Goal: Transaction & Acquisition: Purchase product/service

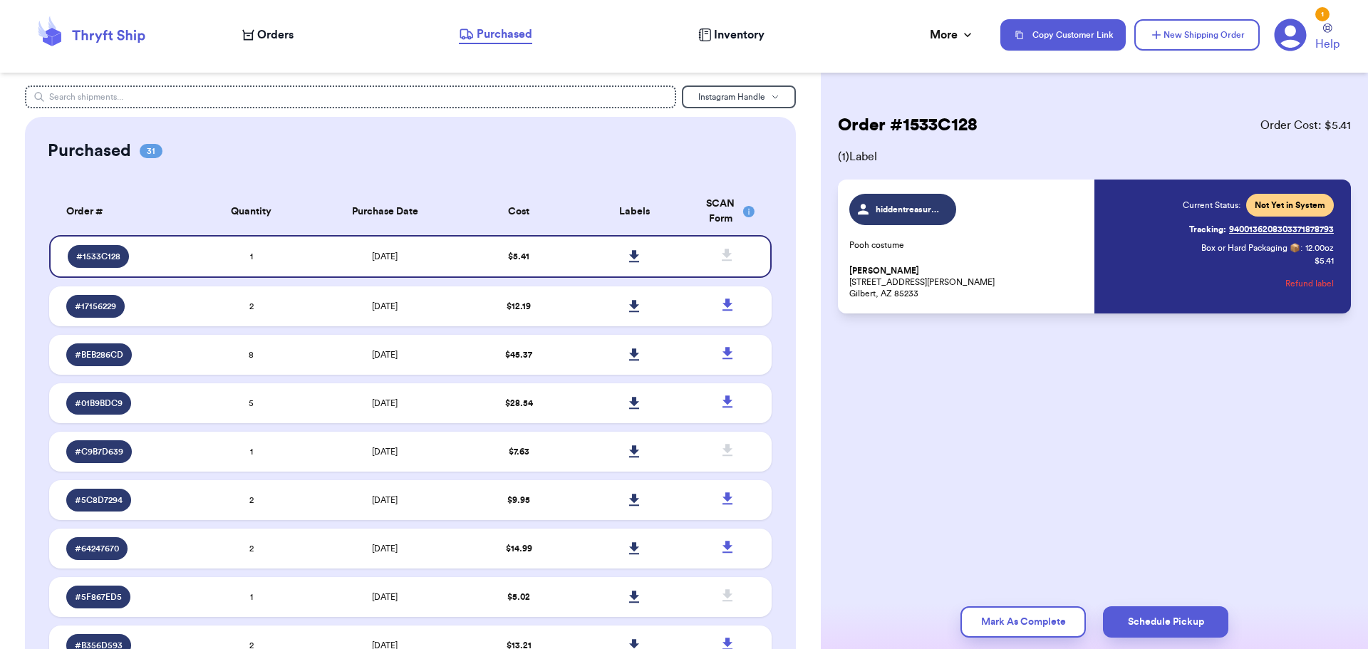
click at [283, 38] on span "Orders" at bounding box center [275, 34] width 36 height 17
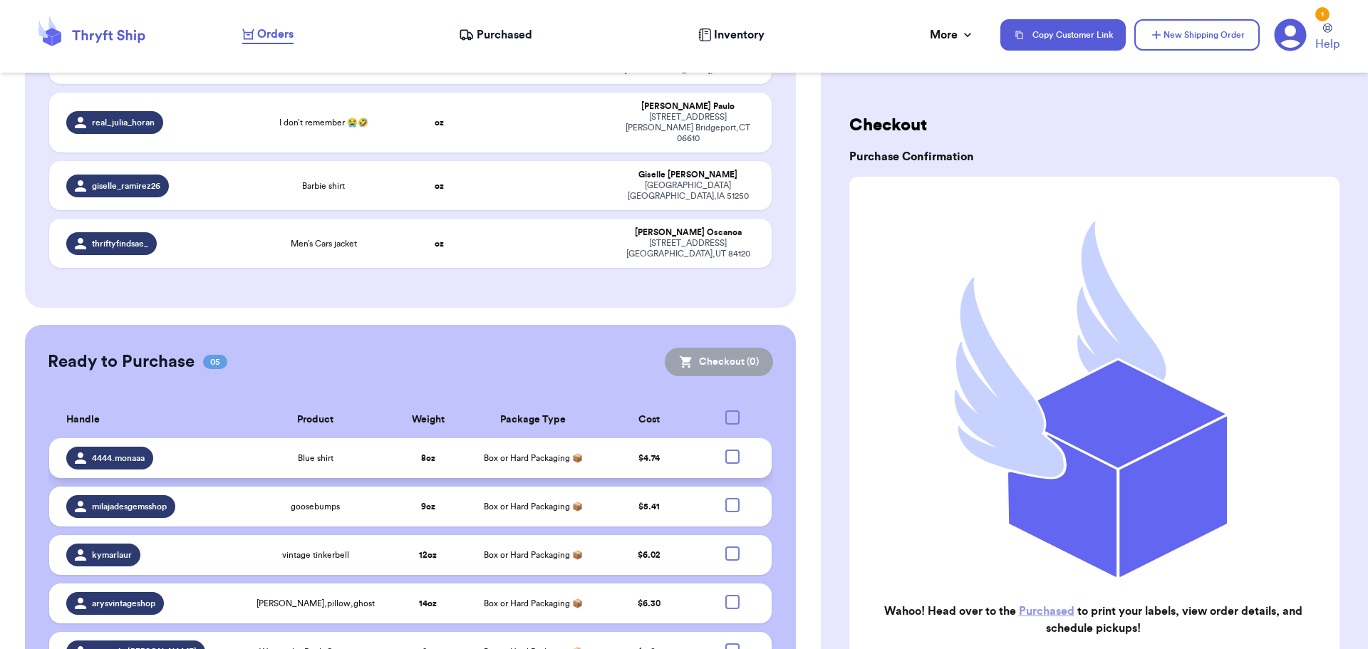
scroll to position [681, 0]
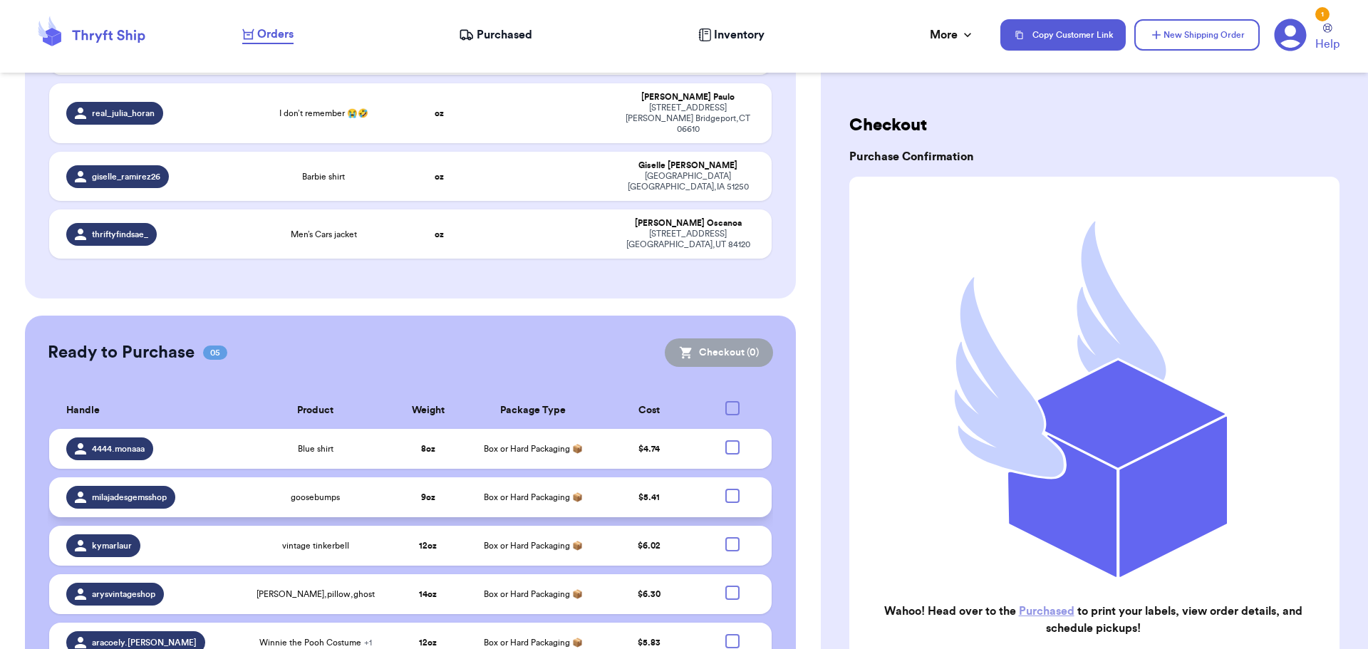
click at [727, 489] on div at bounding box center [732, 496] width 14 height 14
click at [732, 488] on input "checkbox" at bounding box center [732, 488] width 1 height 1
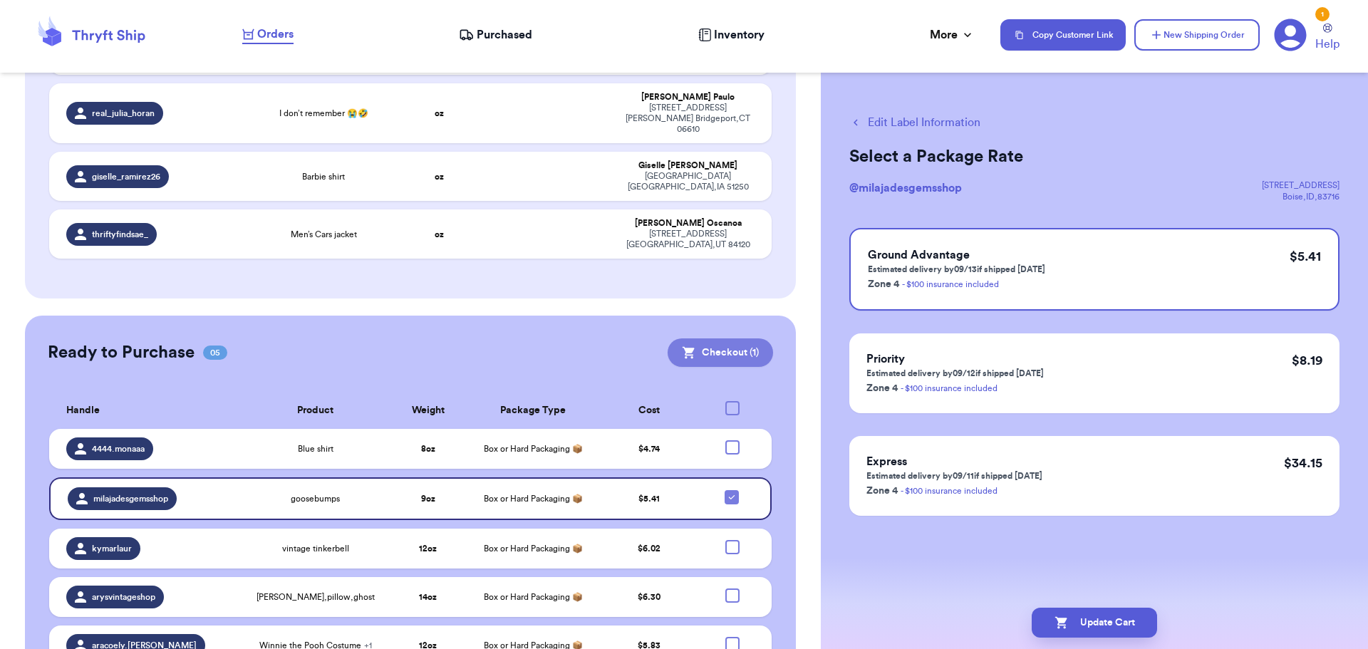
click at [735, 338] on button "Checkout ( 1 )" at bounding box center [720, 352] width 105 height 28
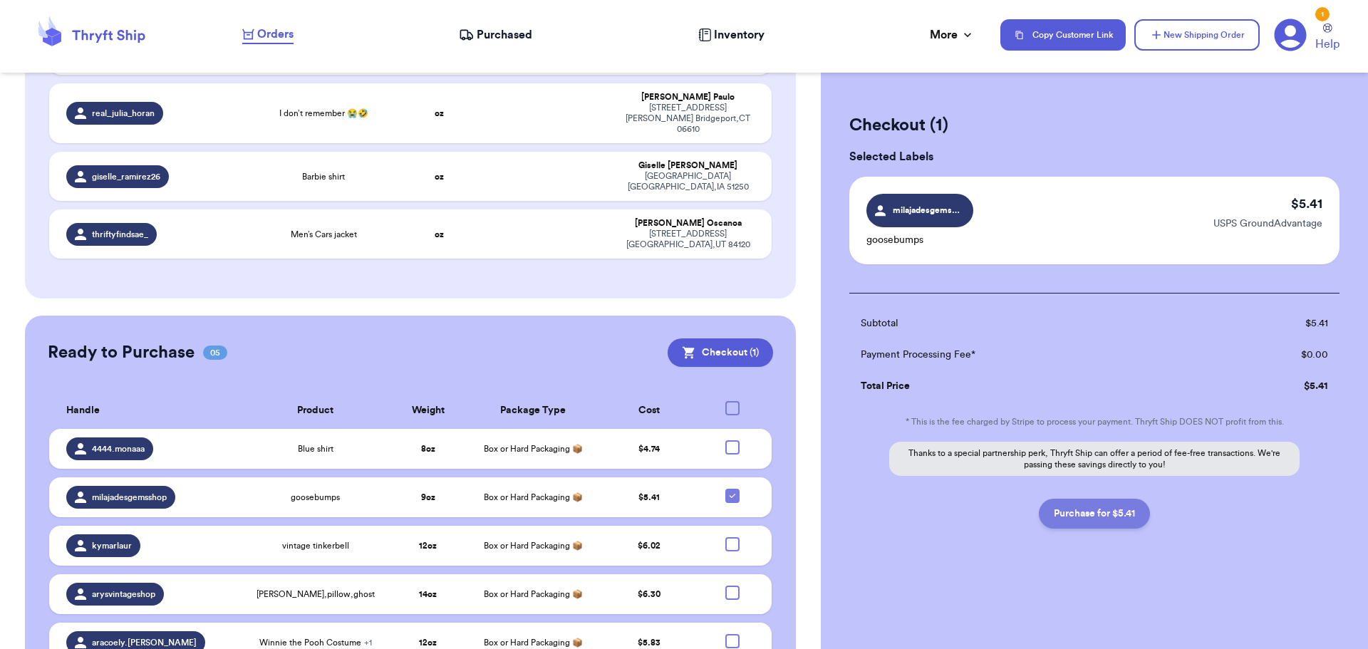
click at [1123, 508] on button "Purchase for $5.41" at bounding box center [1094, 514] width 111 height 30
checkbox input "false"
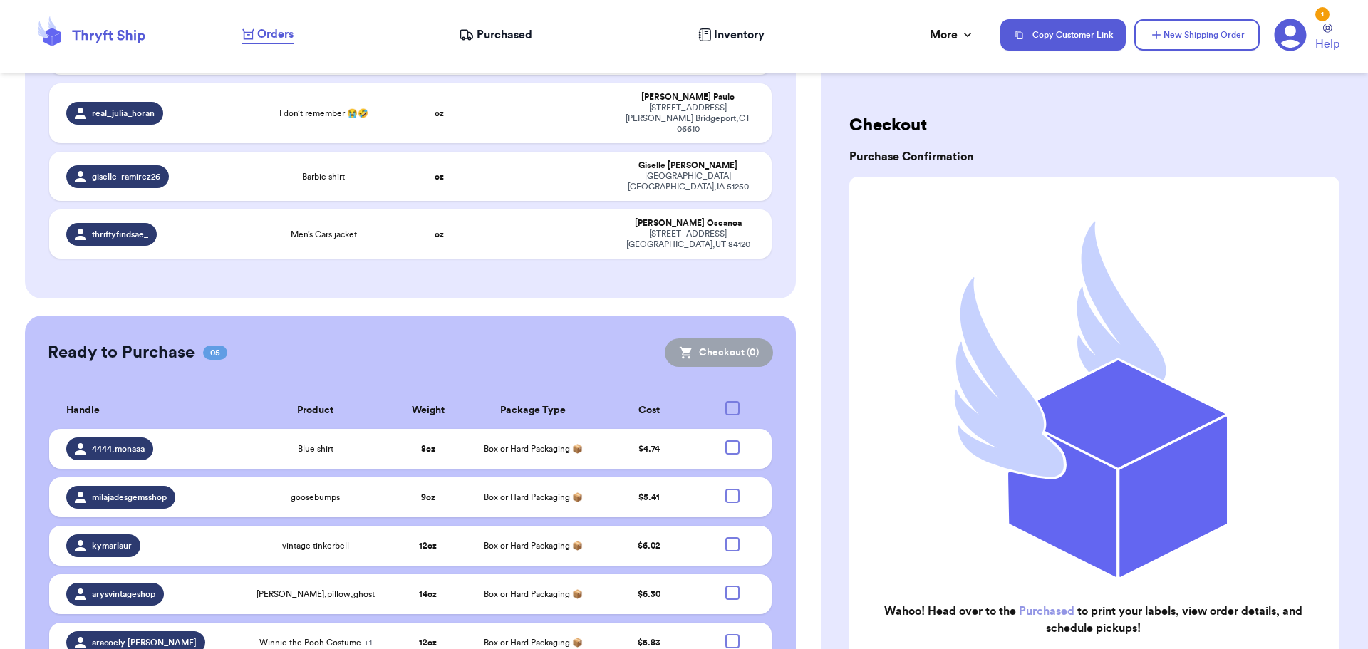
scroll to position [633, 0]
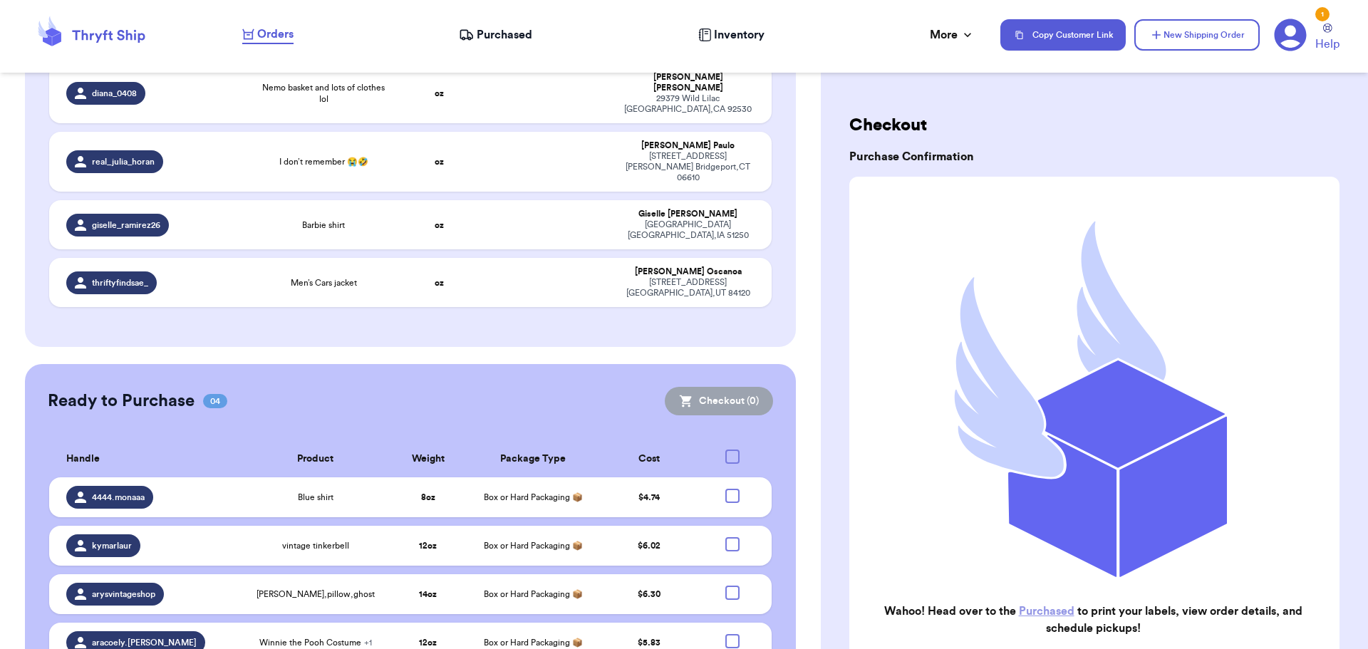
click at [504, 38] on span "Purchased" at bounding box center [505, 34] width 56 height 17
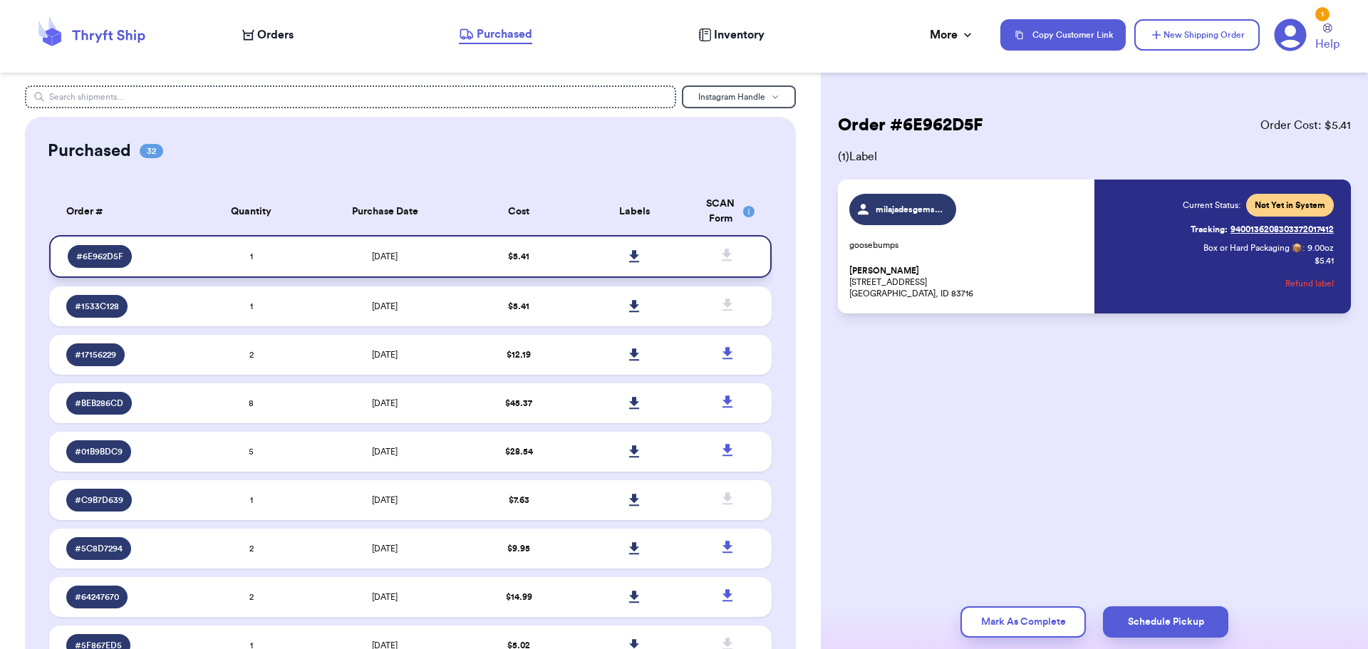
click at [629, 255] on icon at bounding box center [634, 256] width 10 height 12
click at [513, 38] on span "Purchased" at bounding box center [505, 34] width 56 height 17
click at [276, 33] on span "Orders" at bounding box center [275, 34] width 36 height 17
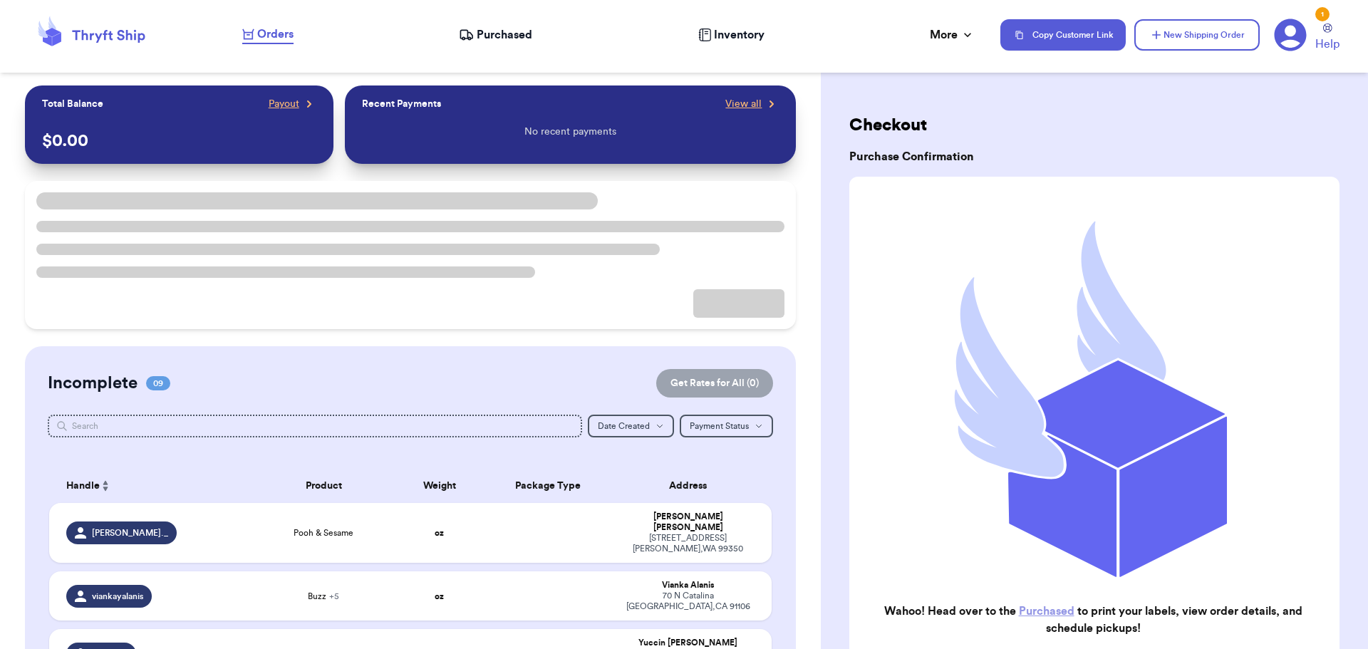
click at [494, 33] on span "Purchased" at bounding box center [505, 34] width 56 height 17
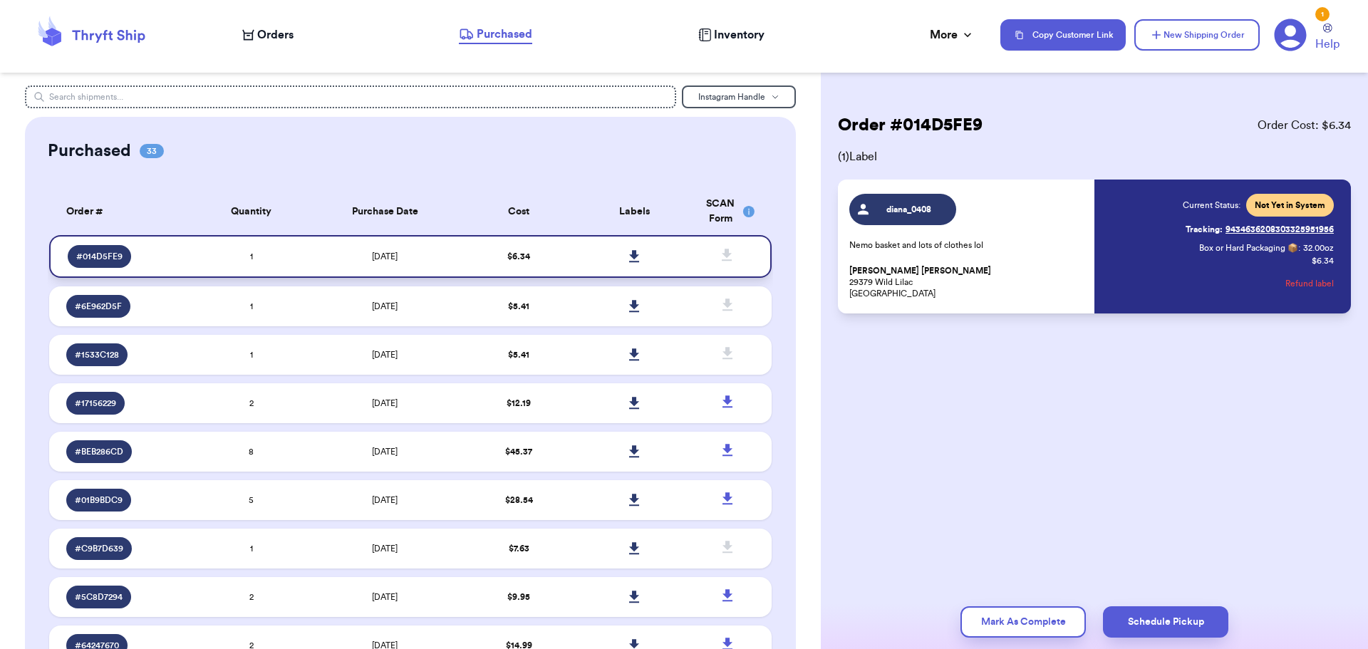
click at [576, 256] on td at bounding box center [633, 256] width 115 height 43
click at [629, 253] on icon at bounding box center [634, 256] width 10 height 12
